Goal: Find contact information: Find contact information

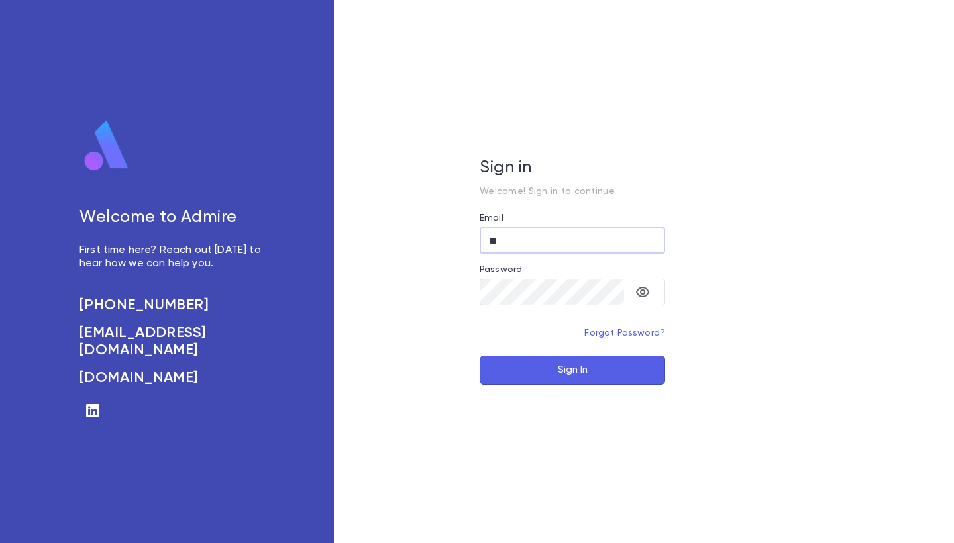
type input "*"
type input "**********"
click at [547, 359] on button "Sign In" at bounding box center [573, 370] width 186 height 29
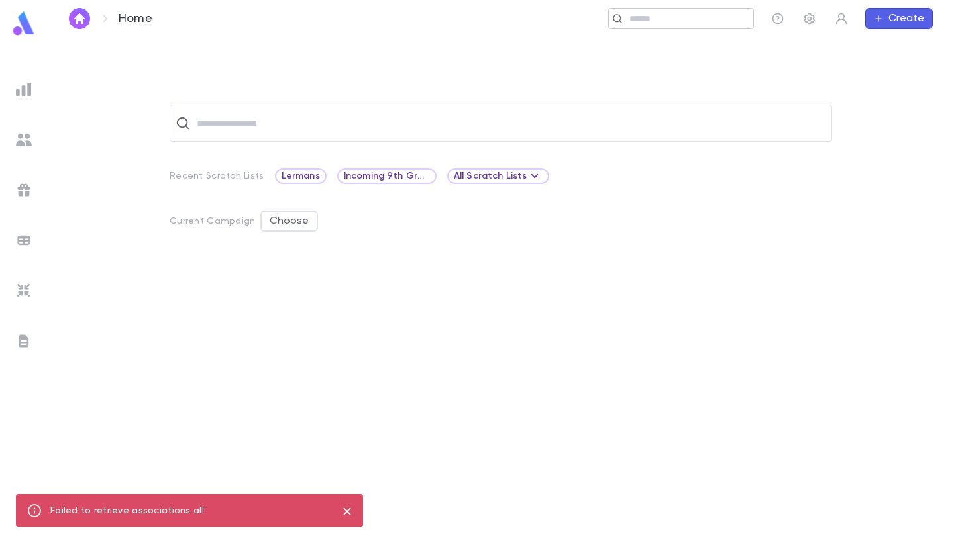
click at [634, 23] on input "text" at bounding box center [687, 19] width 123 height 13
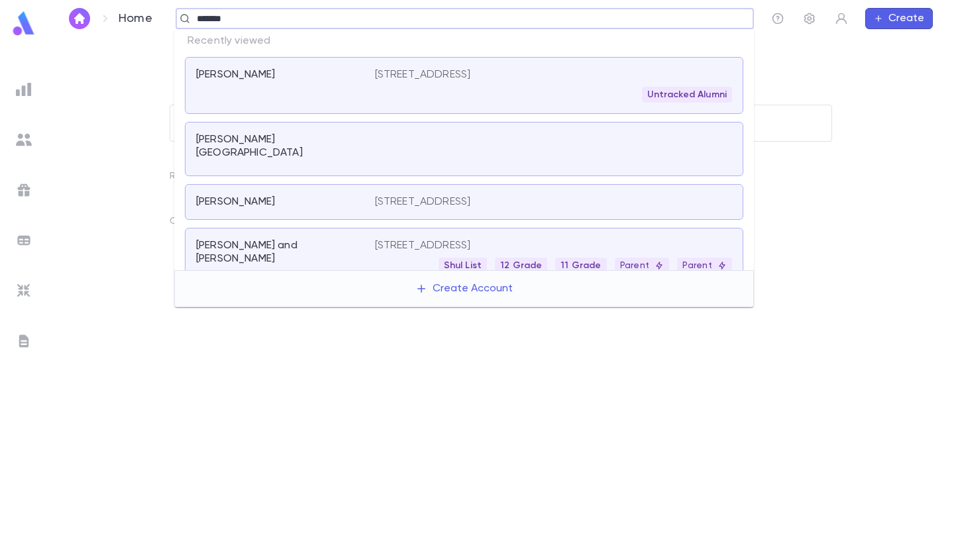
type input "********"
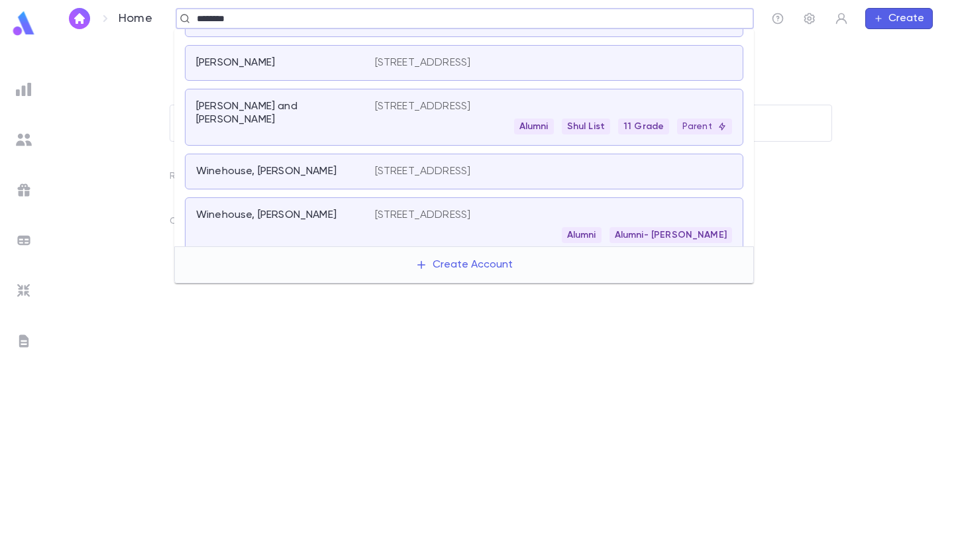
scroll to position [412, 0]
click at [341, 101] on div "[PERSON_NAME] and [PERSON_NAME]" at bounding box center [277, 114] width 163 height 27
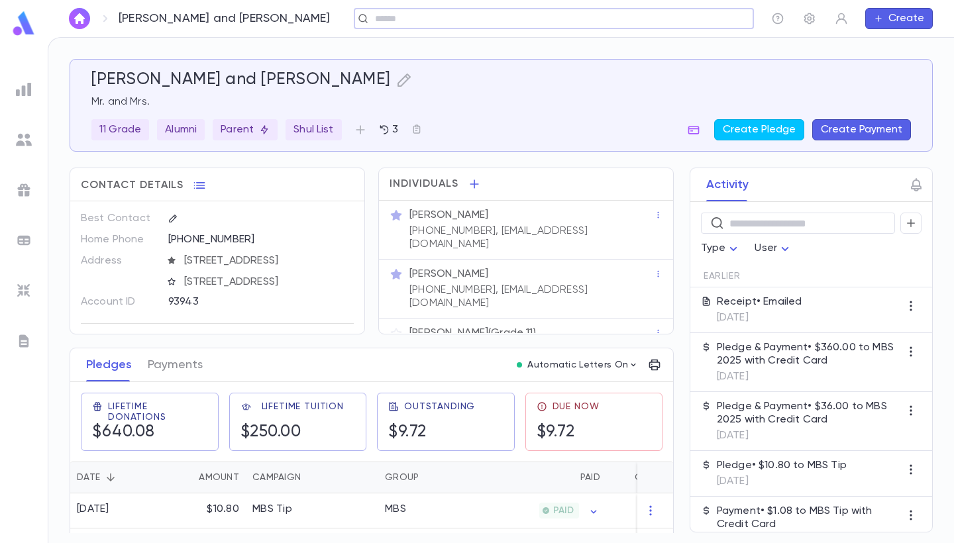
click at [538, 284] on p "[PHONE_NUMBER], [EMAIL_ADDRESS][DOMAIN_NAME]" at bounding box center [532, 297] width 245 height 27
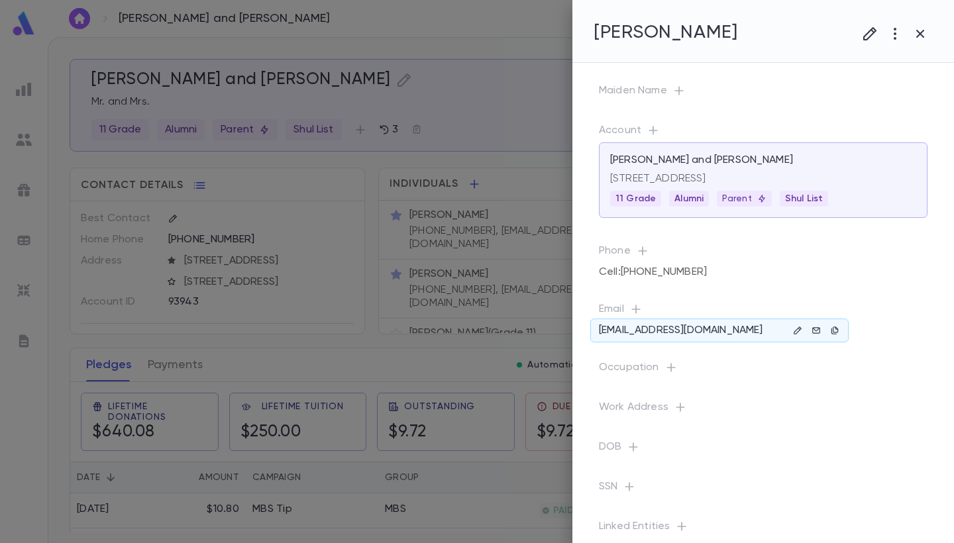
click at [752, 331] on div "[EMAIL_ADDRESS][DOMAIN_NAME]" at bounding box center [720, 331] width 258 height 24
click at [836, 329] on icon "button" at bounding box center [834, 330] width 9 height 9
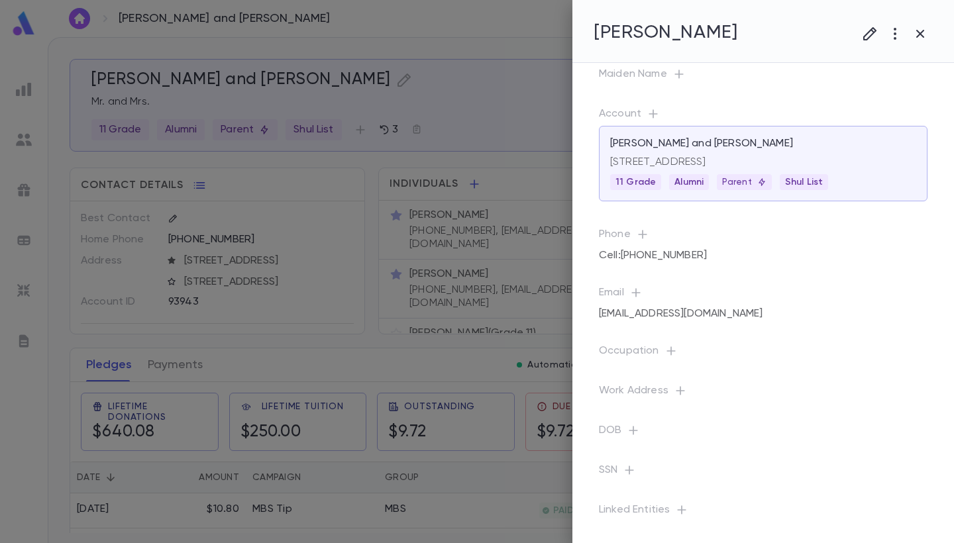
scroll to position [17, 0]
click at [702, 255] on div "Cell : [PHONE_NUMBER]" at bounding box center [763, 256] width 329 height 19
click at [680, 256] on p "Cell: [PHONE_NUMBER]" at bounding box center [654, 255] width 111 height 13
click at [835, 255] on icon "button" at bounding box center [834, 255] width 9 height 9
